Goal: Navigation & Orientation: Go to known website

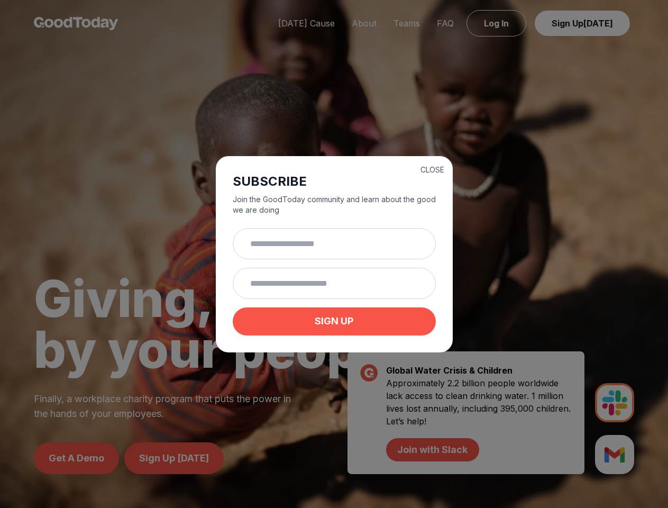
click at [334, 254] on input "text" at bounding box center [334, 243] width 203 height 31
click at [432, 168] on button "CLOSE" at bounding box center [432, 169] width 24 height 11
